Goal: Task Accomplishment & Management: Complete application form

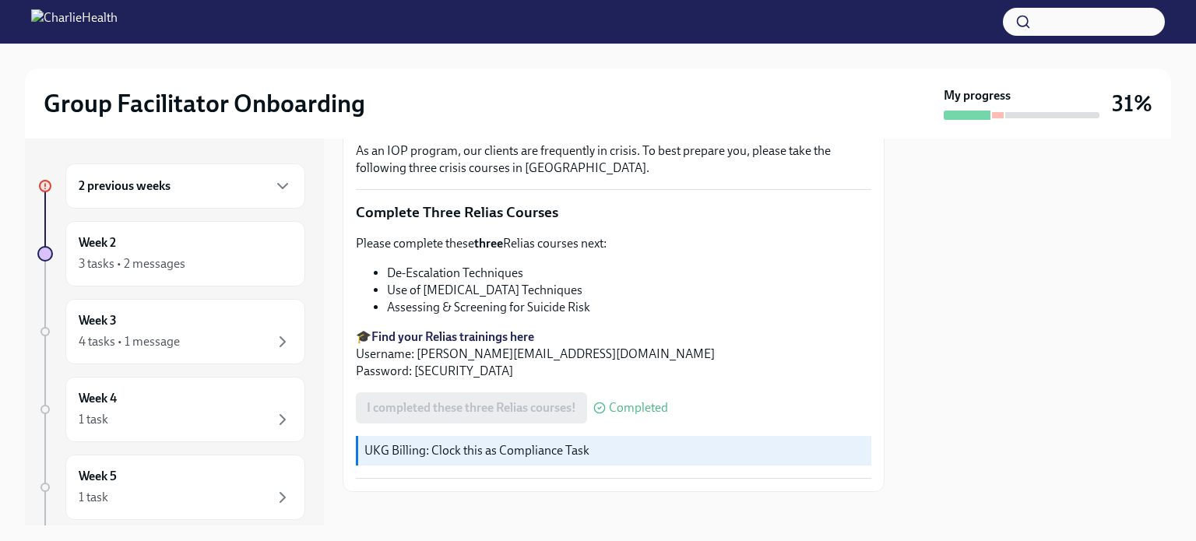
scroll to position [561, 0]
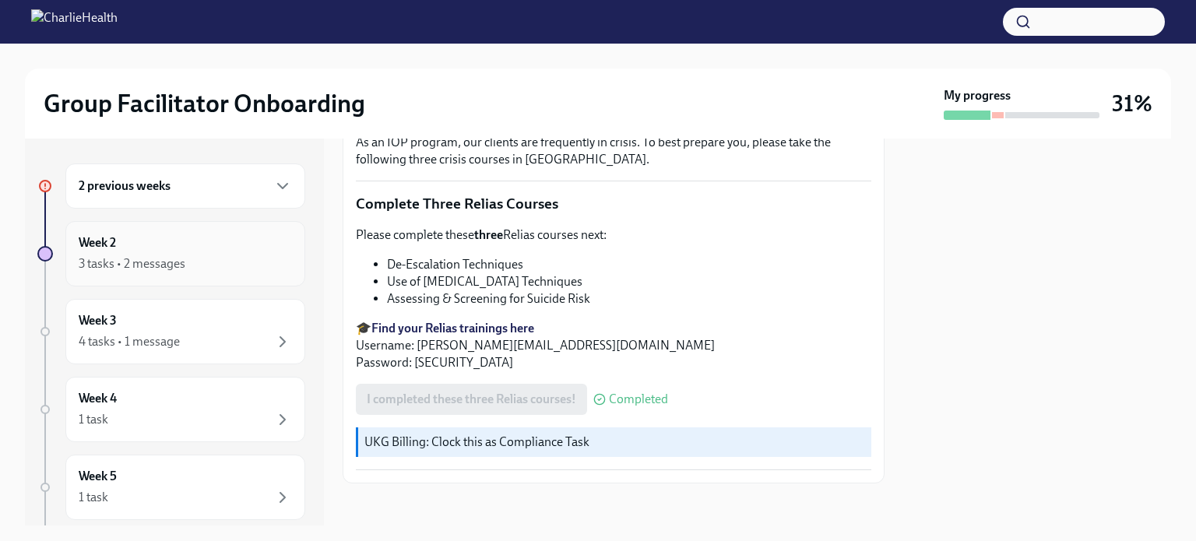
click at [199, 266] on div "3 tasks • 2 messages" at bounding box center [185, 264] width 213 height 19
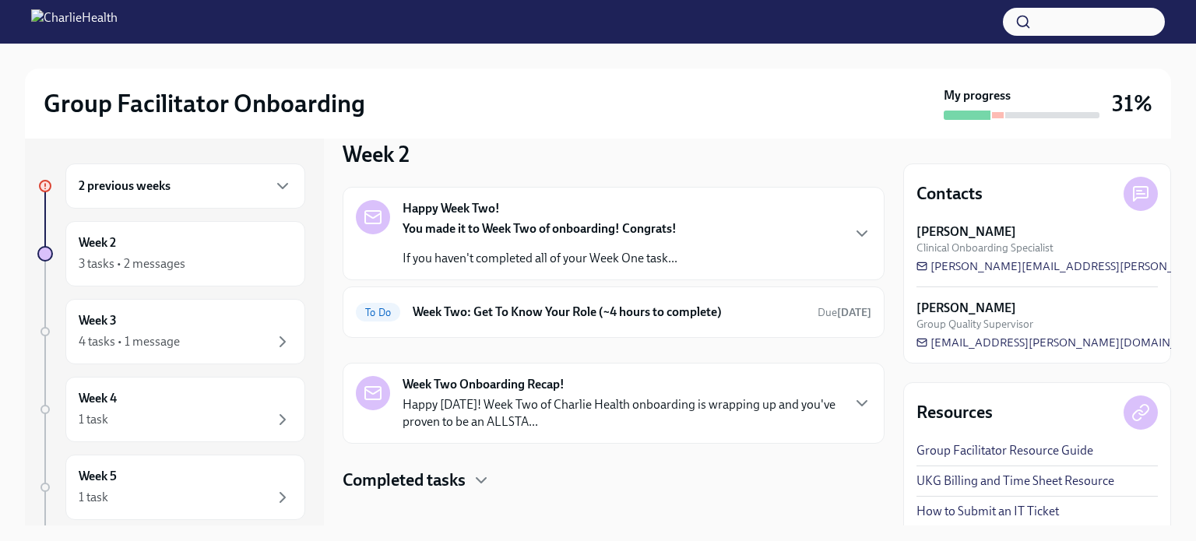
scroll to position [167, 0]
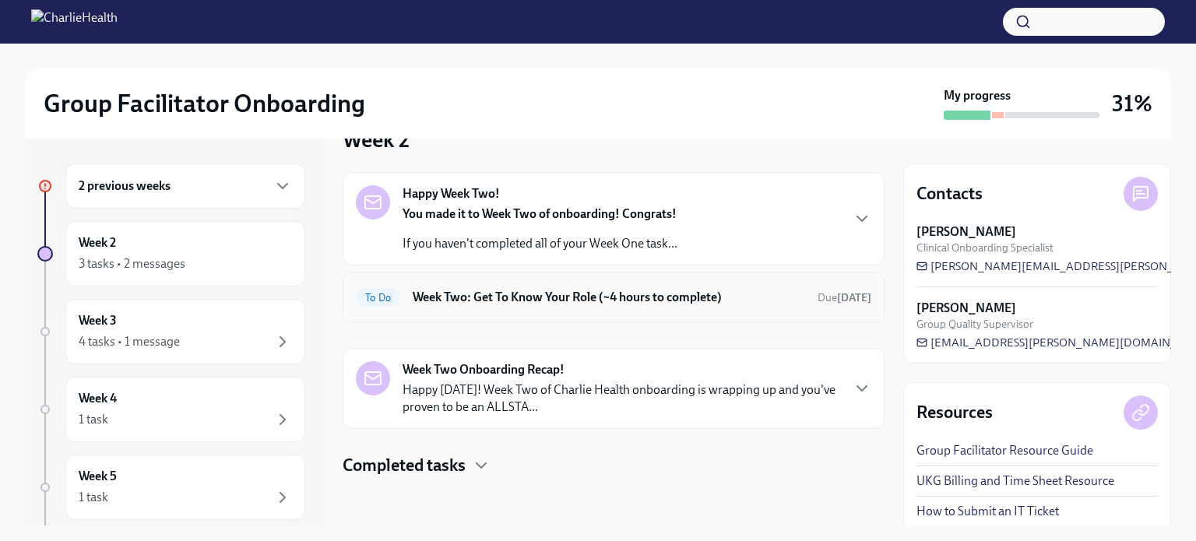
click at [672, 297] on h6 "Week Two: Get To Know Your Role (~4 hours to complete)" at bounding box center [609, 297] width 393 height 17
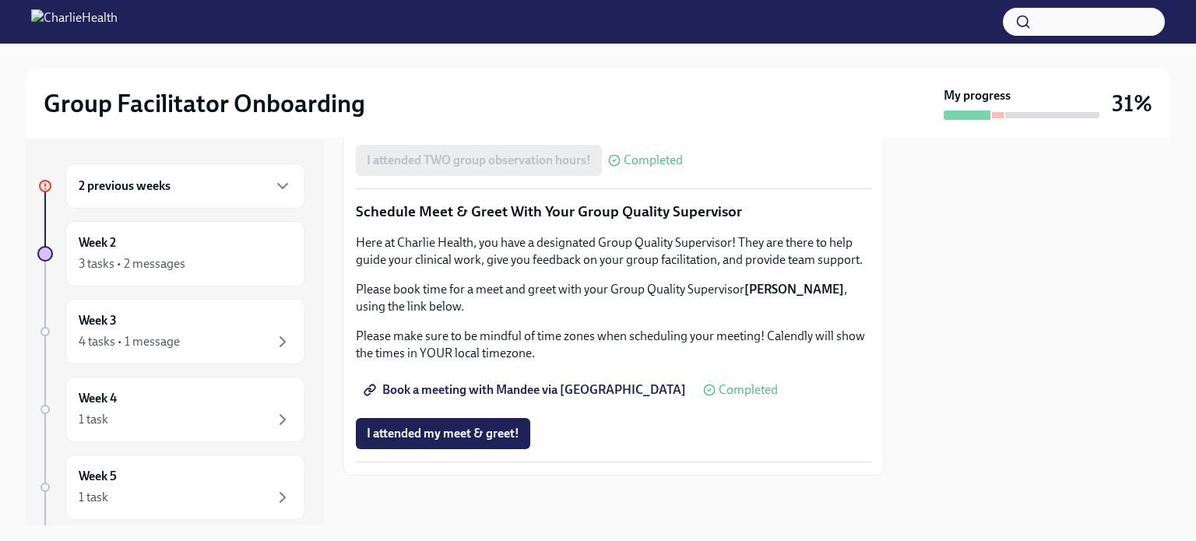
scroll to position [1535, 0]
click at [118, 271] on div "3 tasks • 2 messages" at bounding box center [132, 264] width 107 height 17
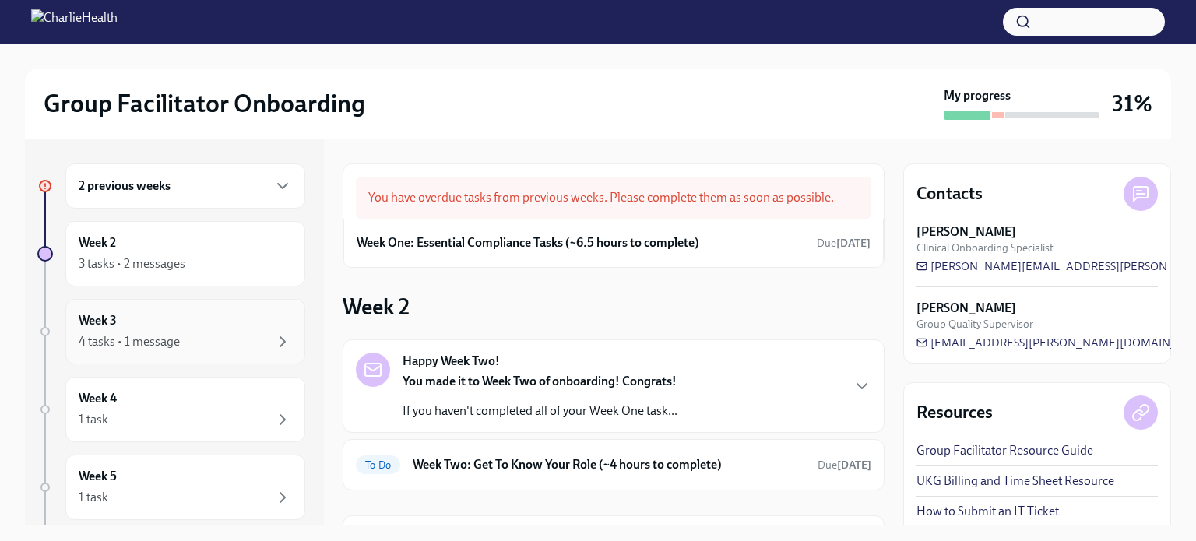
click at [112, 334] on div "4 tasks • 1 message" at bounding box center [129, 341] width 101 height 17
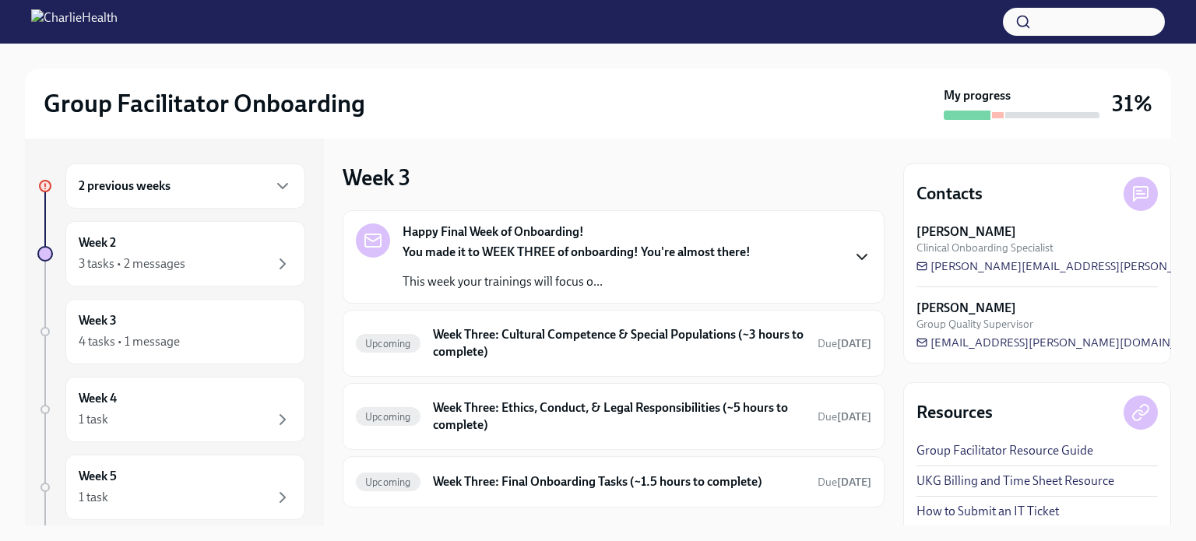
click at [853, 266] on icon "button" at bounding box center [862, 257] width 19 height 19
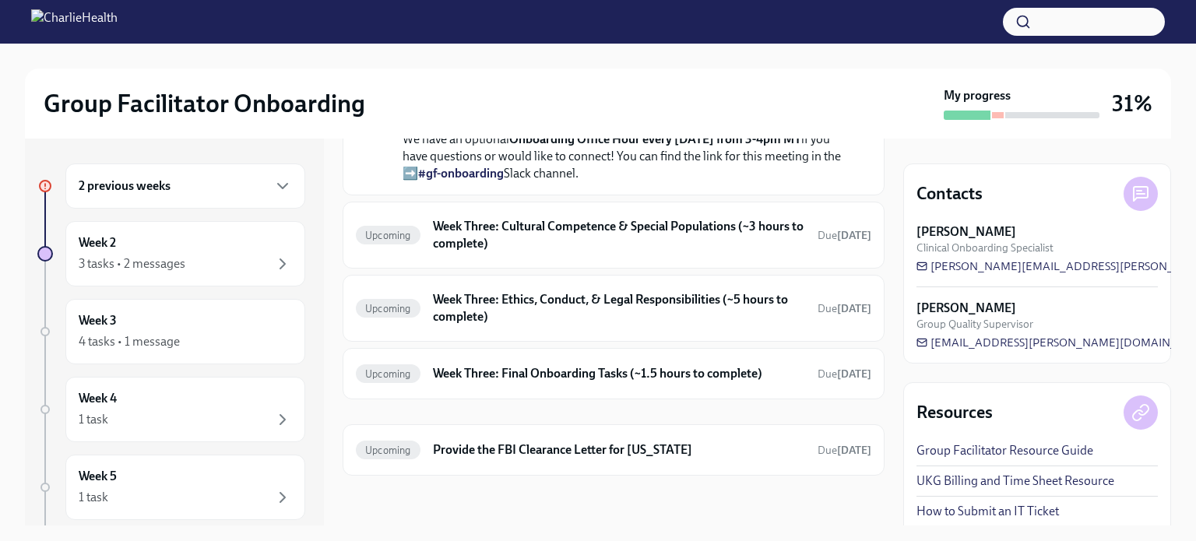
scroll to position [716, 0]
